Goal: Transaction & Acquisition: Purchase product/service

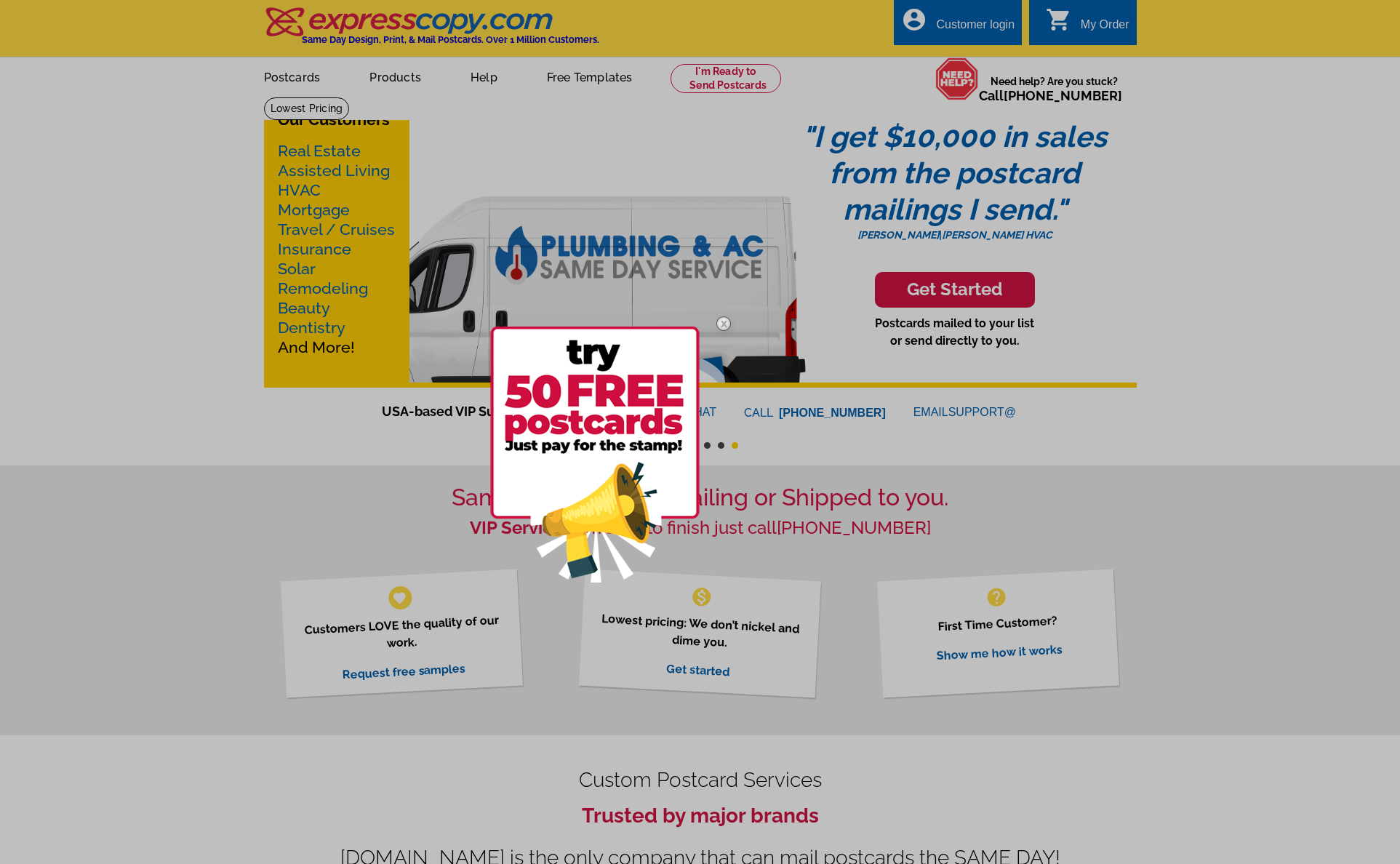
click at [905, 76] on div at bounding box center [700, 432] width 1400 height 864
drag, startPoint x: 707, startPoint y: 322, endPoint x: 722, endPoint y: 321, distance: 15.0
click at [708, 322] on img at bounding box center [723, 323] width 42 height 42
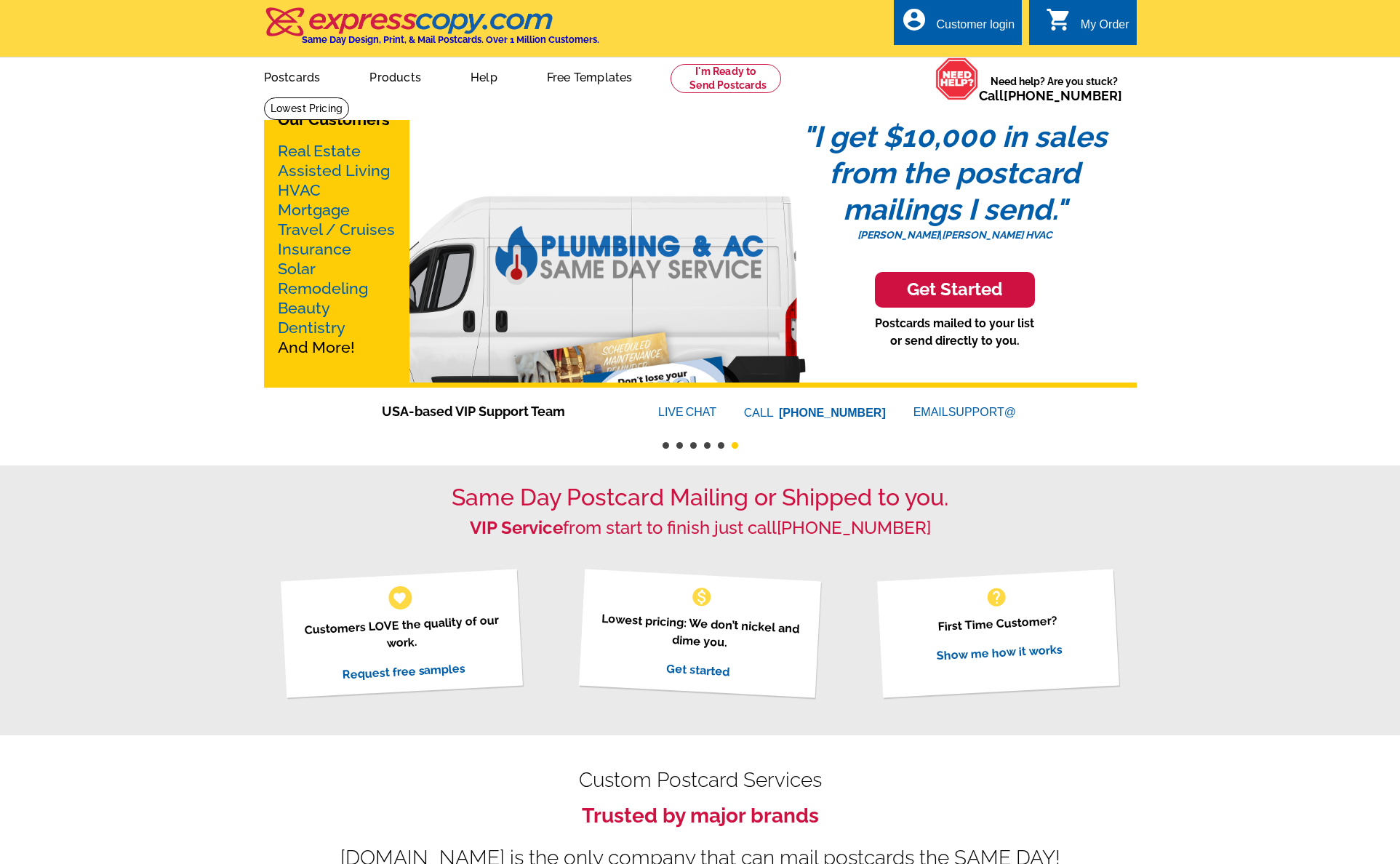
click at [722, 320] on div "Our Customers Real Estate Assisted Living HVAC Mortgage Travel / Cruises Insura…" at bounding box center [701, 242] width 873 height 291
click at [740, 92] on link at bounding box center [726, 79] width 112 height 29
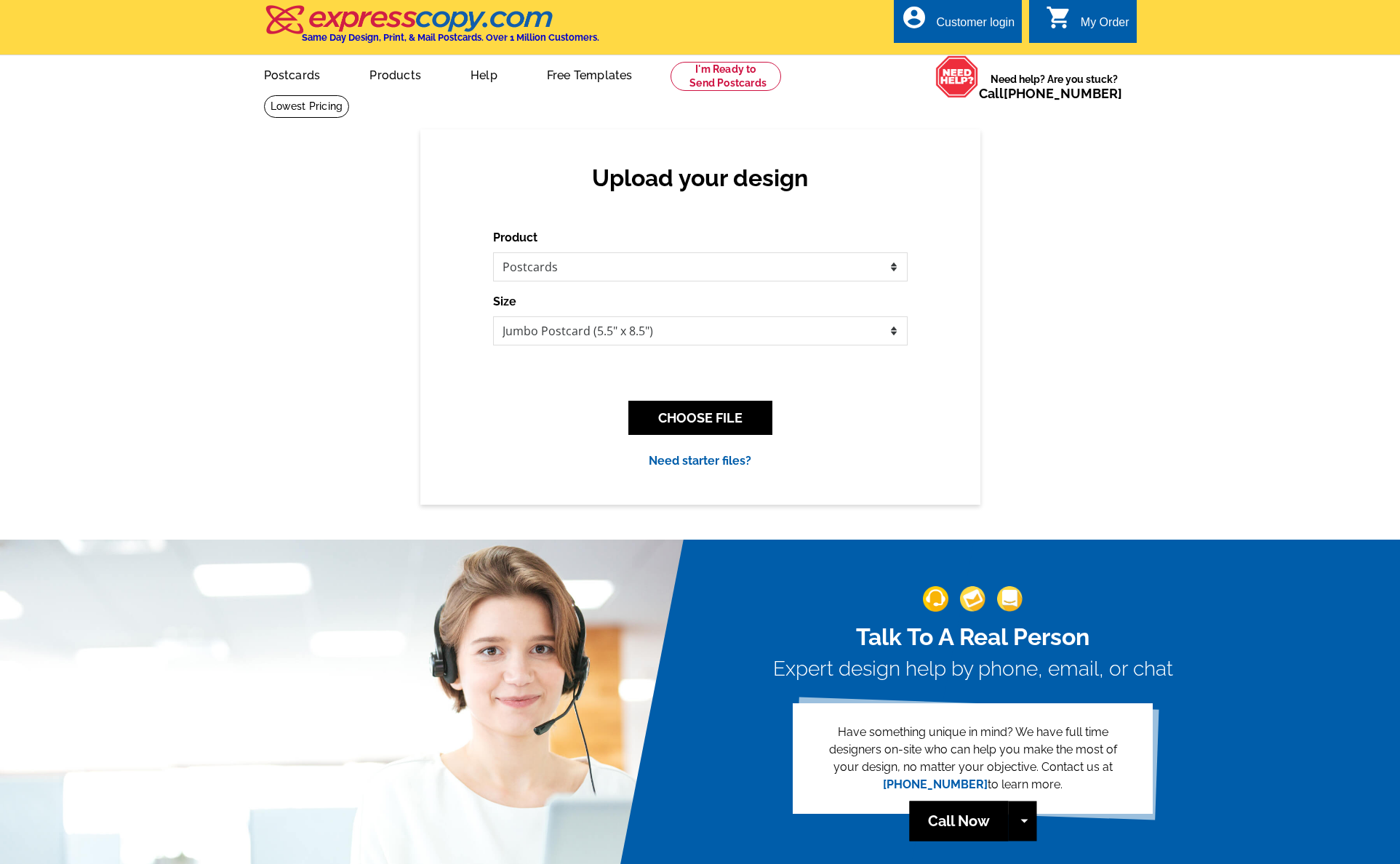
drag, startPoint x: 715, startPoint y: 414, endPoint x: 729, endPoint y: 414, distance: 14.0
click at [715, 414] on button "CHOOSE FILE" at bounding box center [701, 418] width 144 height 34
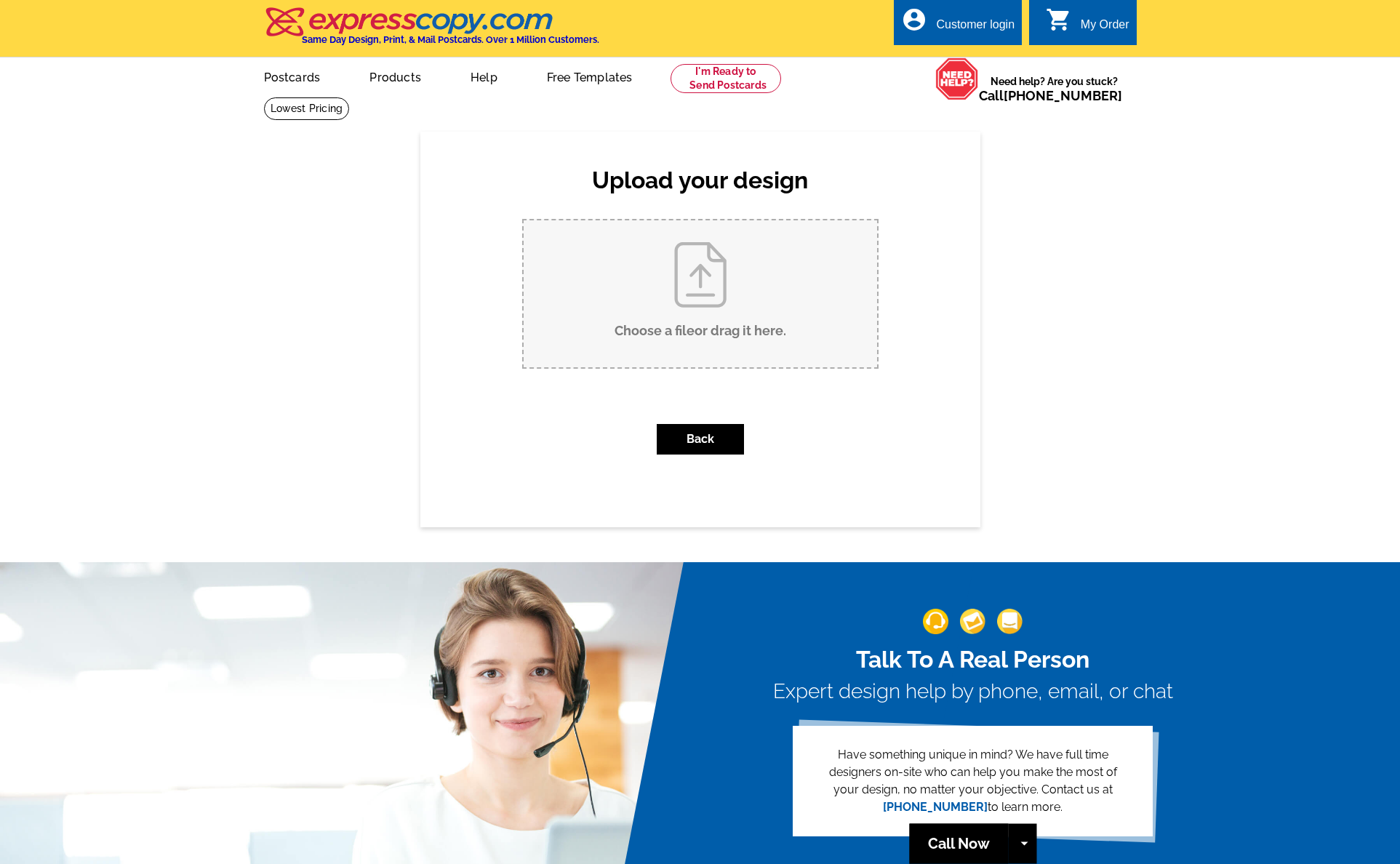
click at [671, 320] on input "Choose a file or drag it here ." at bounding box center [701, 294] width 353 height 147
type input "C:\fakepath\Postcard_Victor Ahdieh_Just Listed_17034 Carolina Pine Row_Sept 202…"
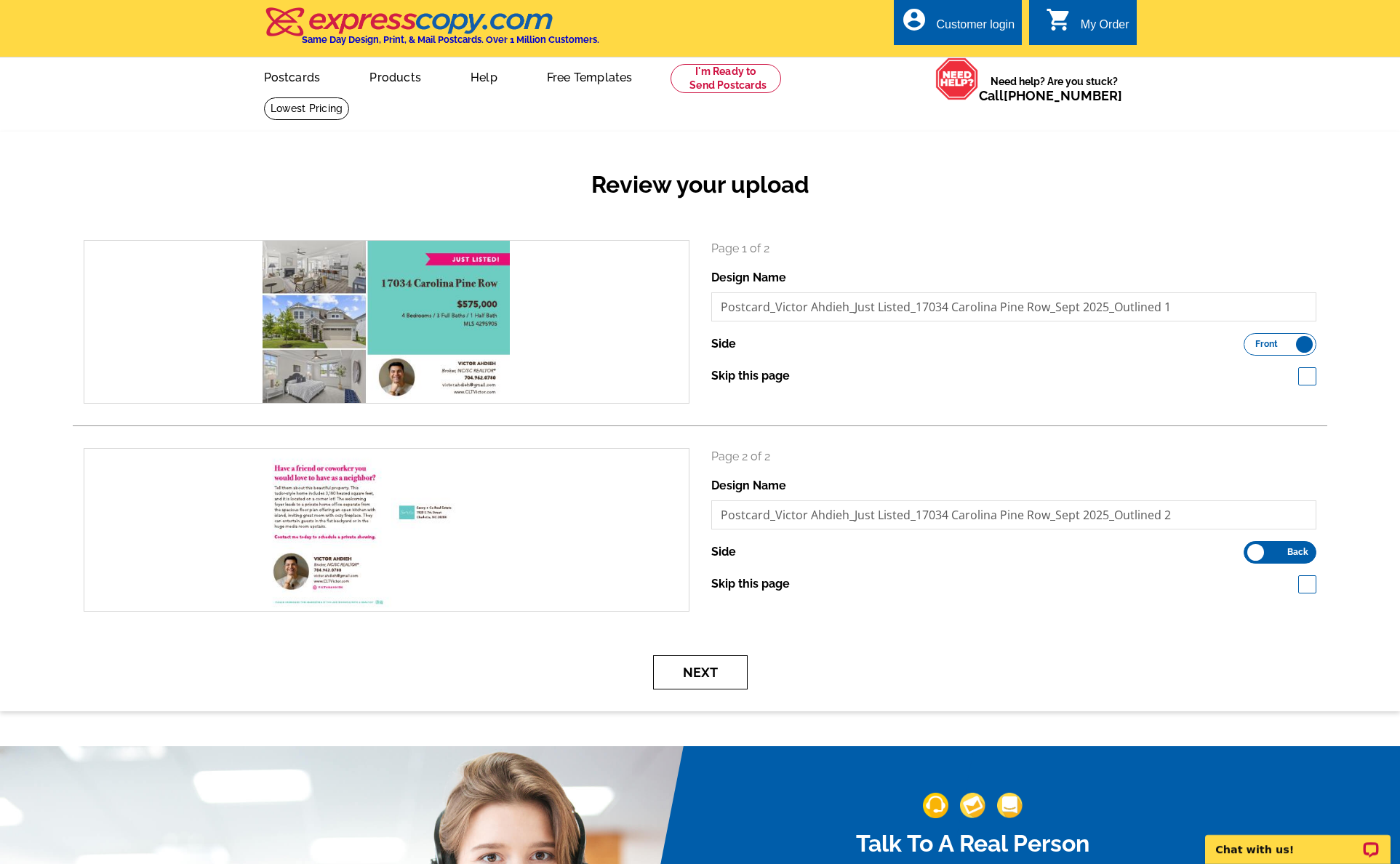
click at [714, 661] on button "Next" at bounding box center [701, 672] width 95 height 34
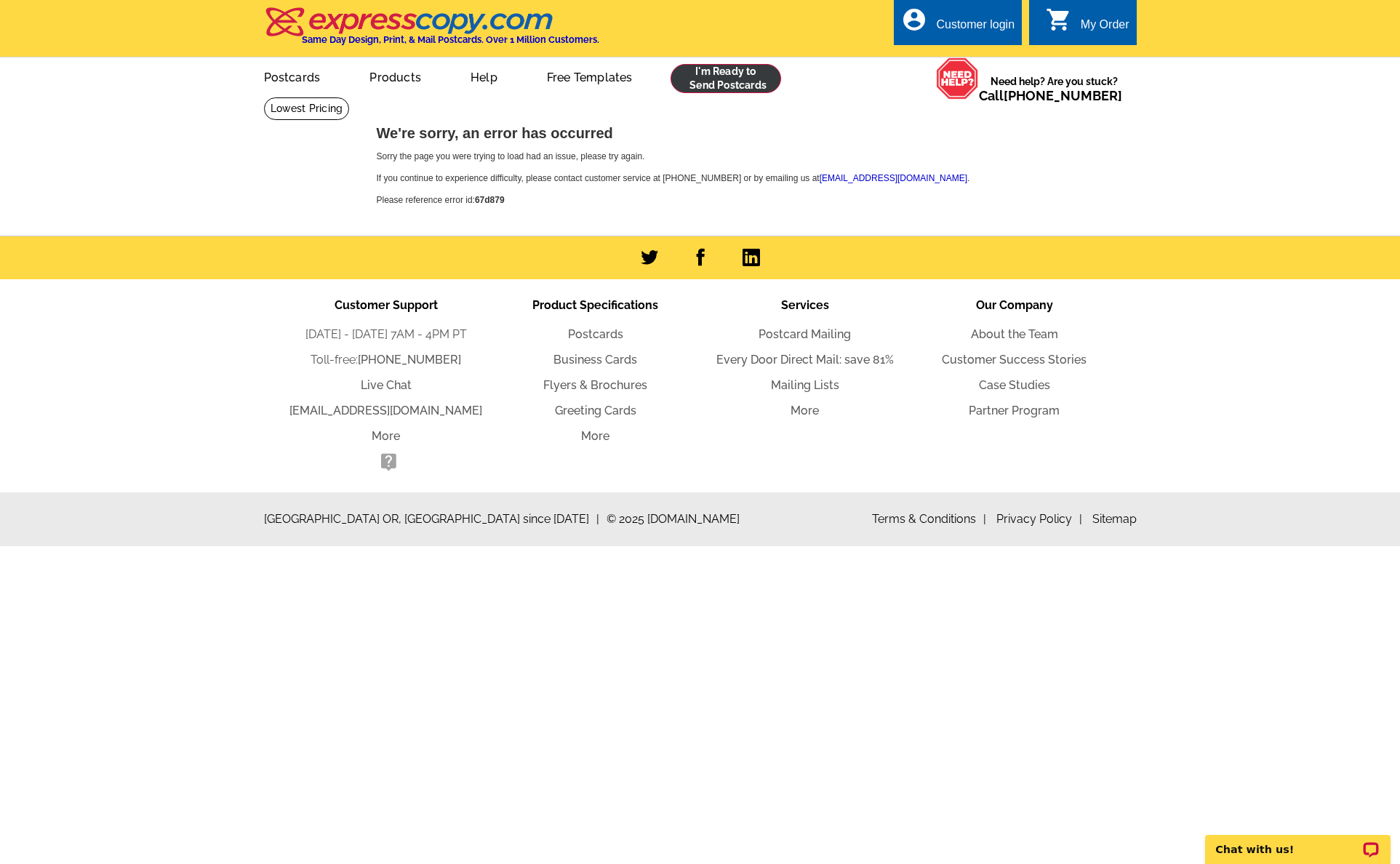
click at [726, 87] on link at bounding box center [726, 79] width 112 height 29
